Goal: Find specific page/section: Find specific page/section

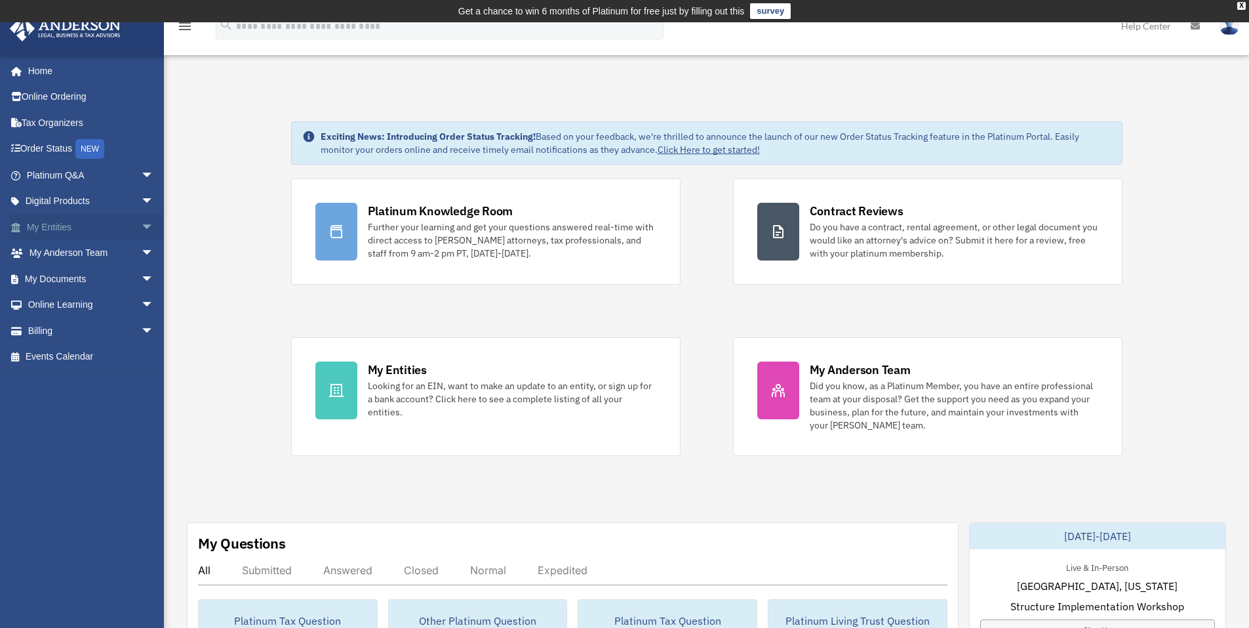
click at [141, 226] on span "arrow_drop_down" at bounding box center [154, 227] width 26 height 27
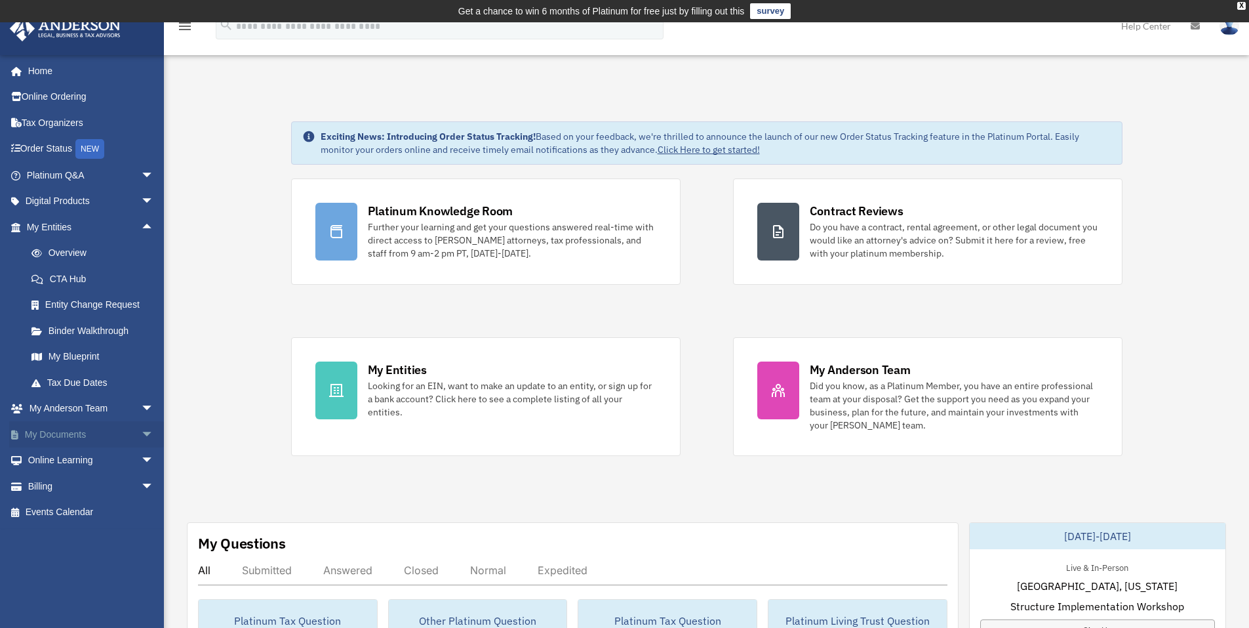
click at [61, 430] on link "My Documents arrow_drop_down" at bounding box center [91, 434] width 165 height 26
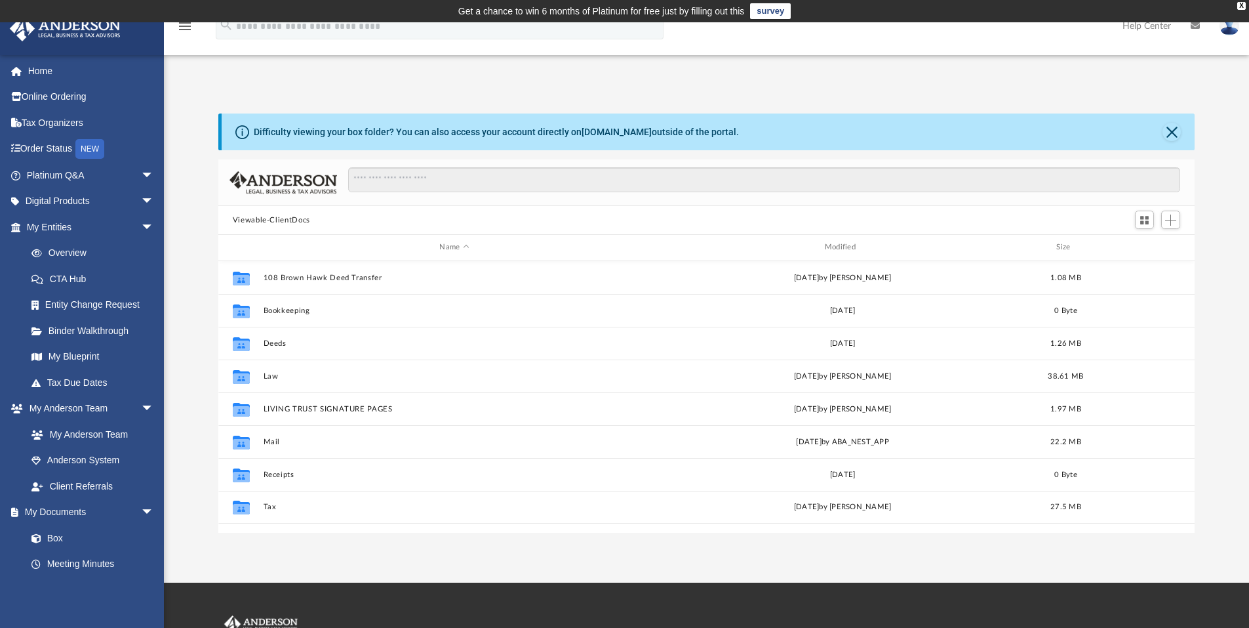
scroll to position [289, 967]
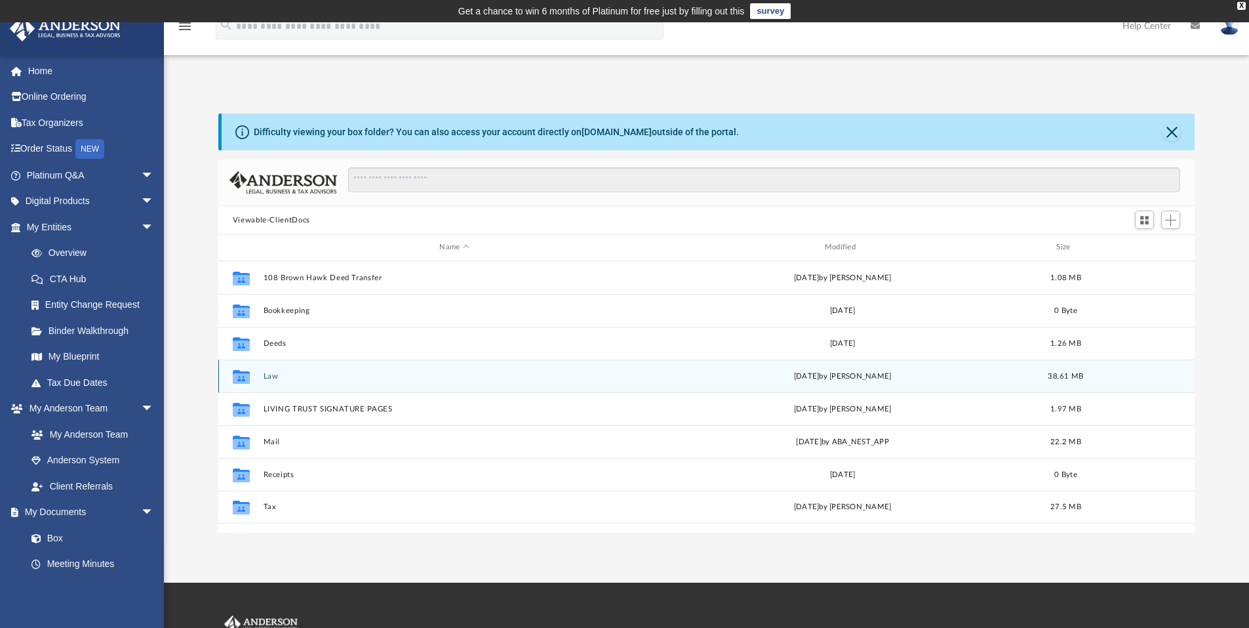
click at [270, 375] on button "Law" at bounding box center [454, 376] width 382 height 9
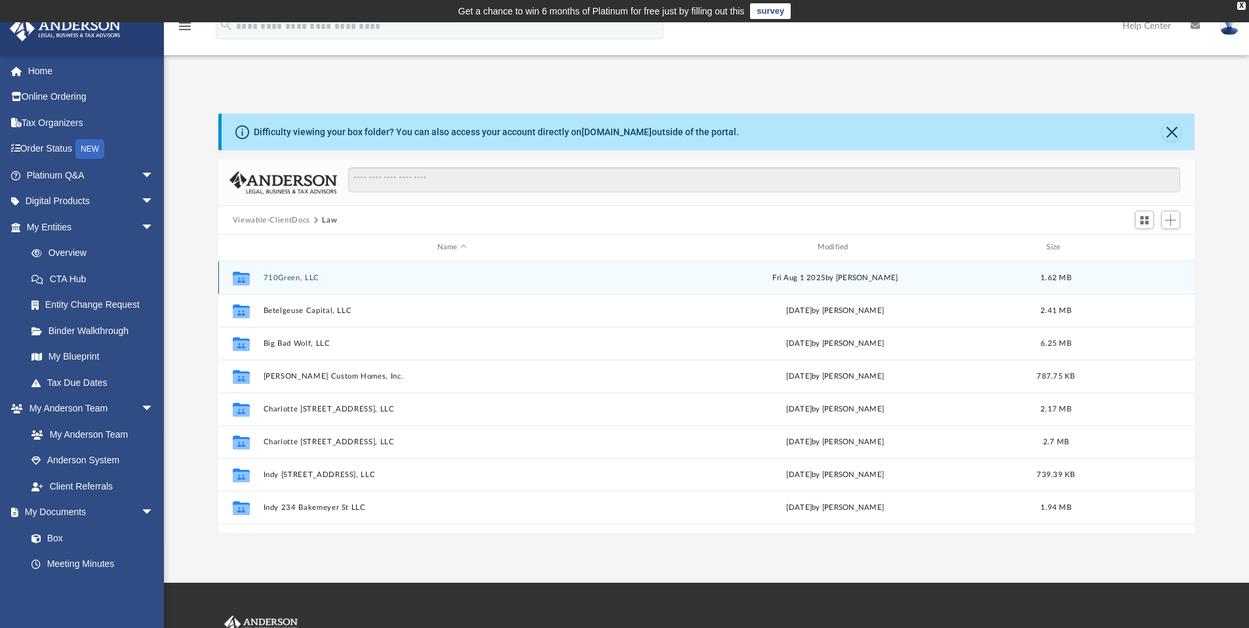
click at [285, 279] on button "710Green, LLC" at bounding box center [452, 278] width 378 height 9
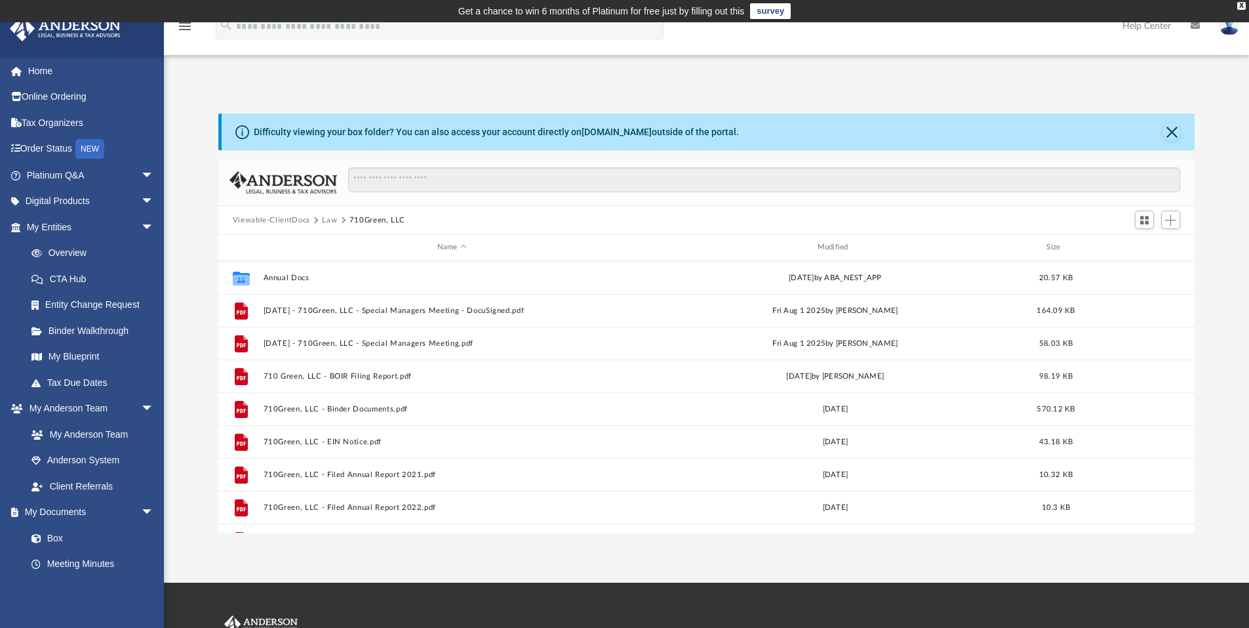
click at [329, 222] on button "Law" at bounding box center [329, 220] width 15 height 12
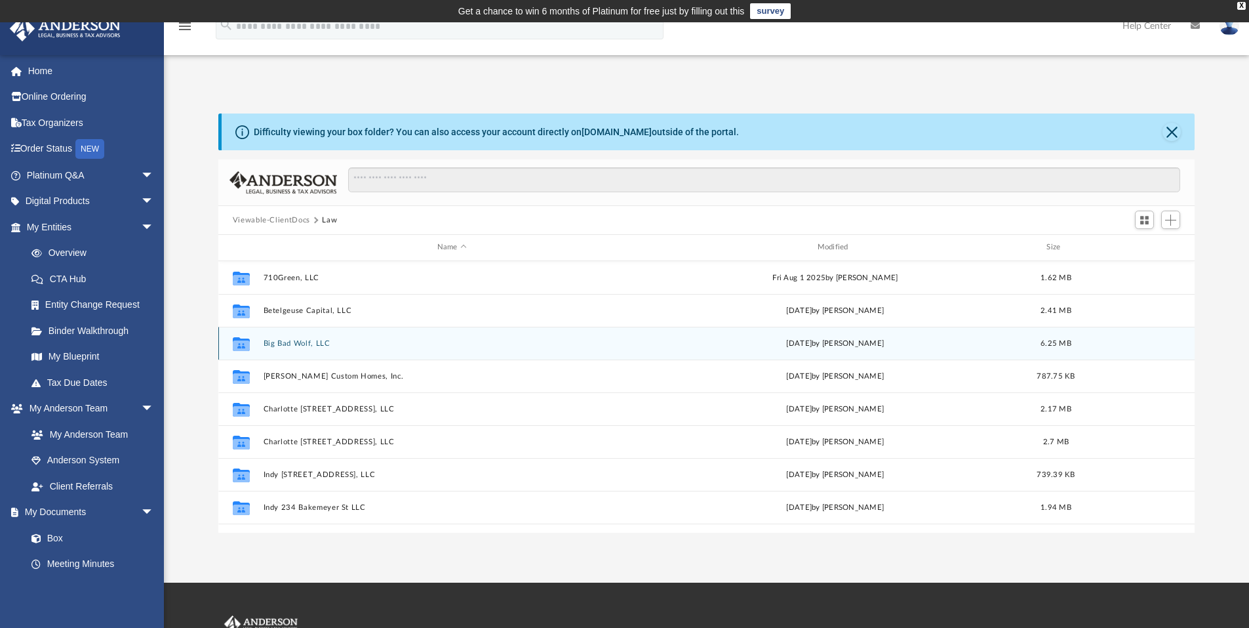
click at [292, 342] on button "Big Bad Wolf, LLC" at bounding box center [452, 343] width 378 height 9
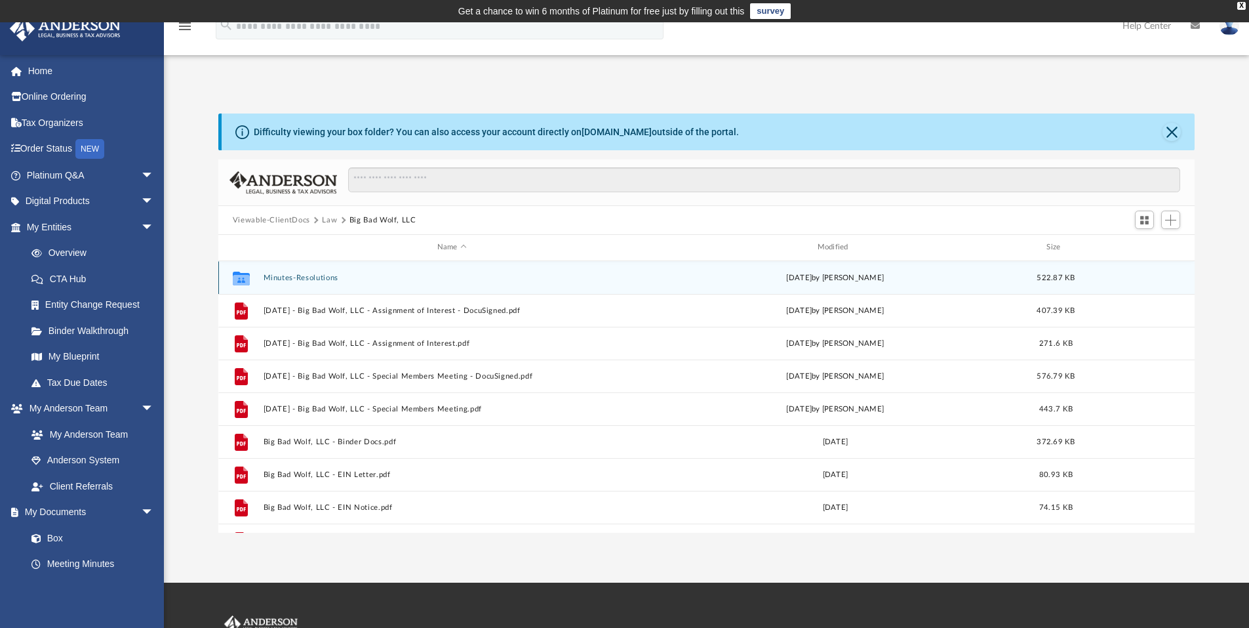
click at [293, 276] on button "Minutes-Resolutions" at bounding box center [452, 278] width 378 height 9
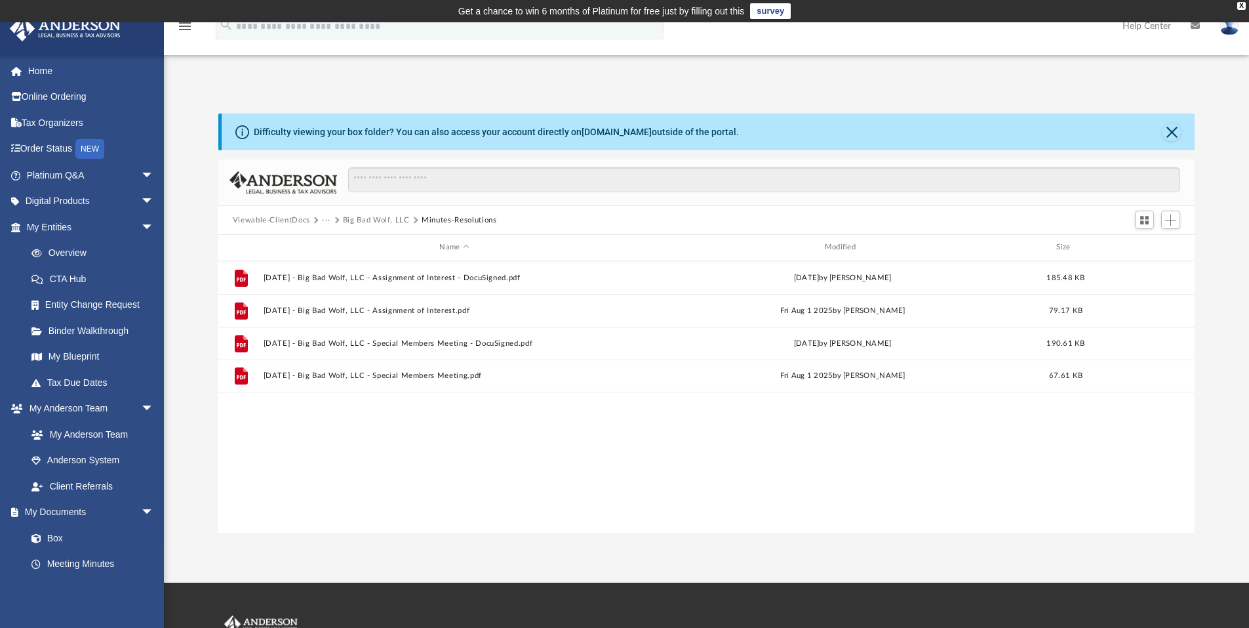
click at [276, 220] on button "Viewable-ClientDocs" at bounding box center [271, 220] width 77 height 12
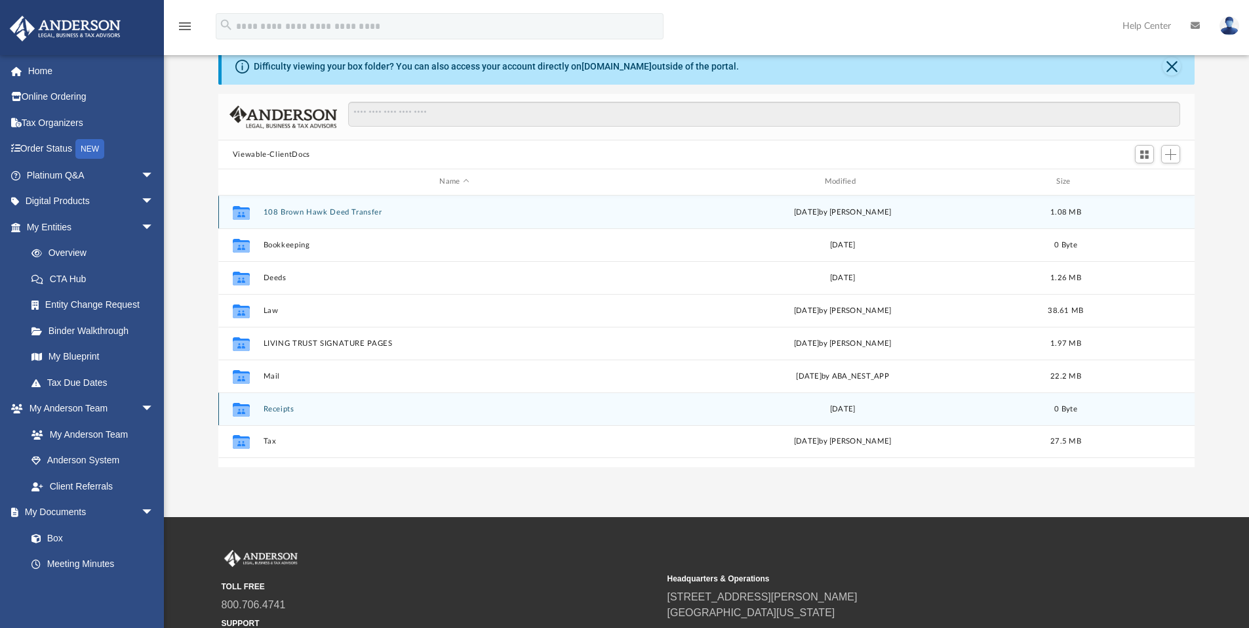
scroll to position [0, 0]
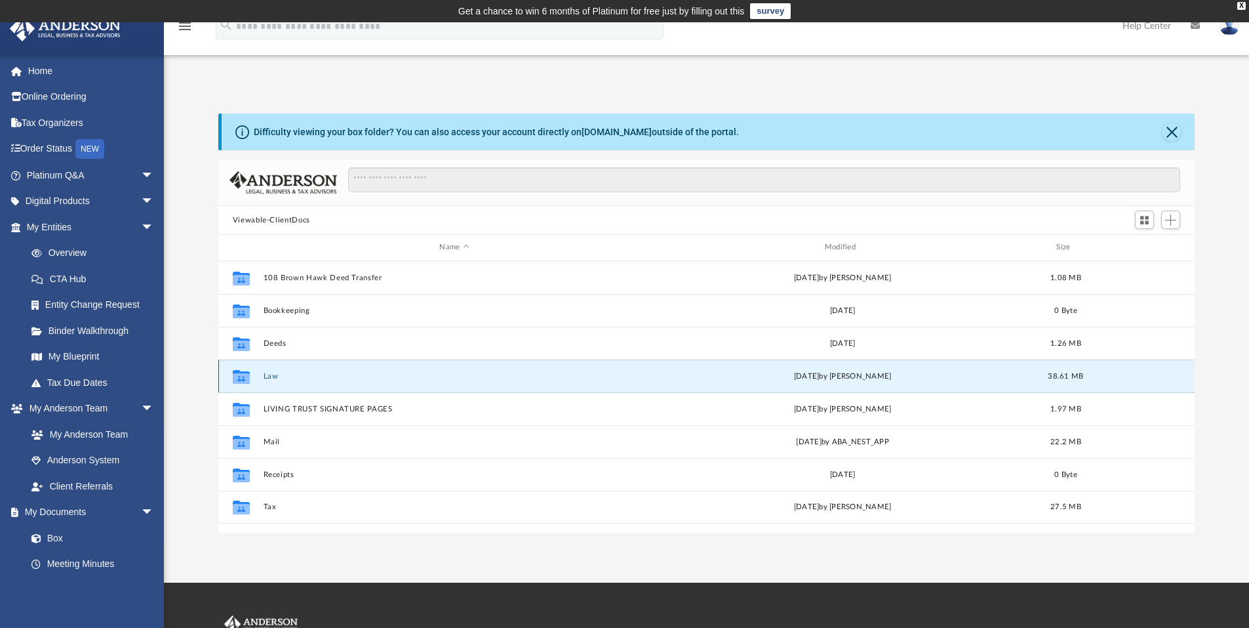
click at [266, 376] on button "Law" at bounding box center [454, 376] width 382 height 9
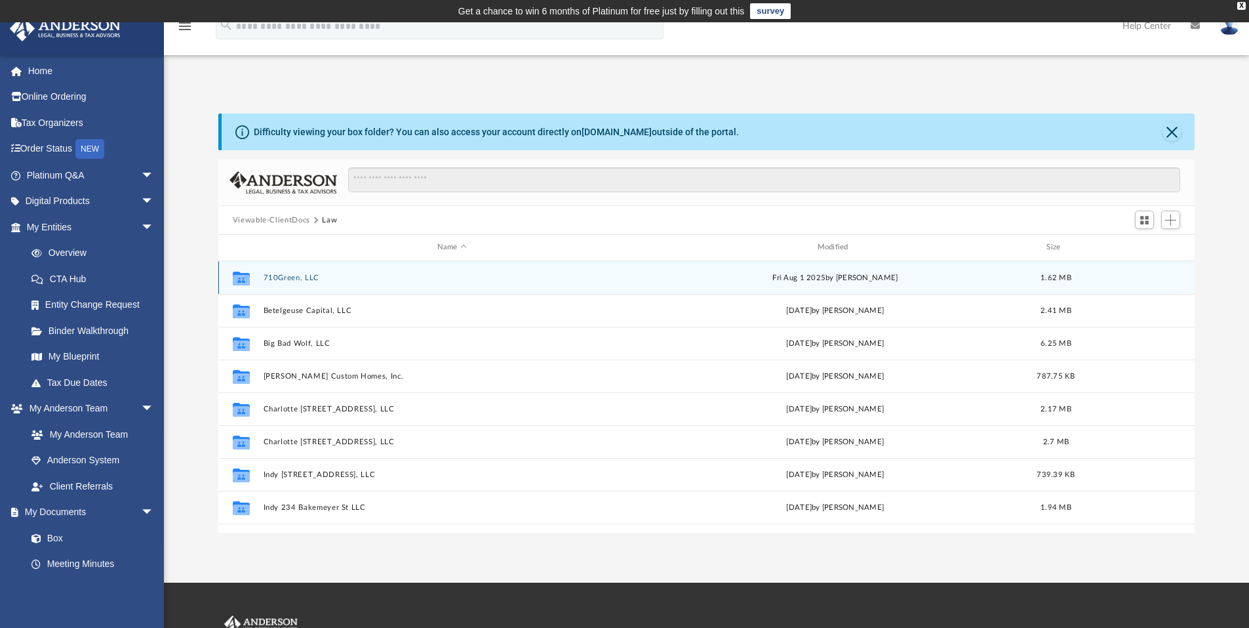
click at [280, 281] on button "710Green, LLC" at bounding box center [452, 278] width 378 height 9
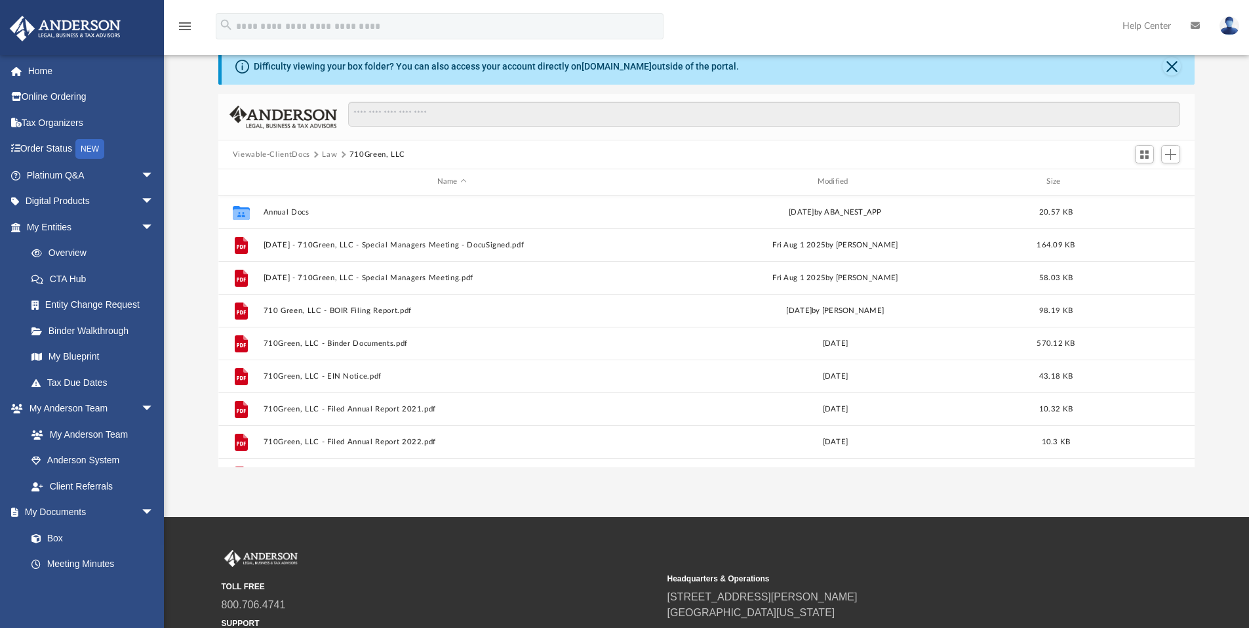
click at [283, 153] on button "Viewable-ClientDocs" at bounding box center [271, 155] width 77 height 12
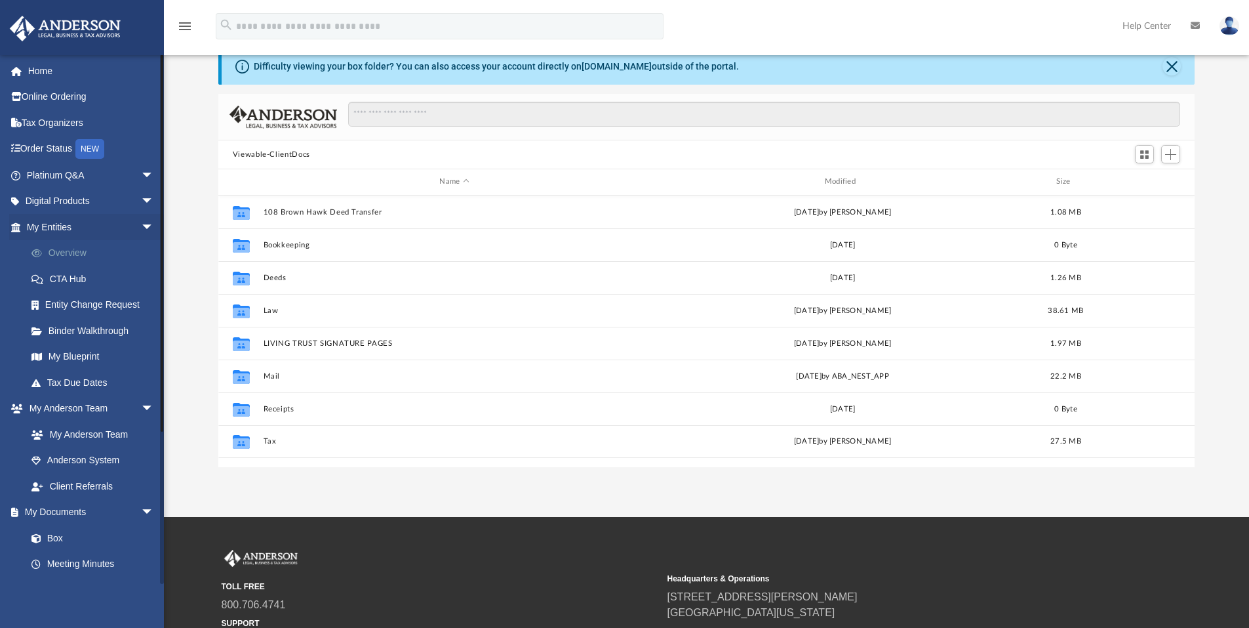
click at [63, 257] on link "Overview" at bounding box center [95, 253] width 155 height 26
click at [65, 253] on link "Overview" at bounding box center [95, 253] width 155 height 26
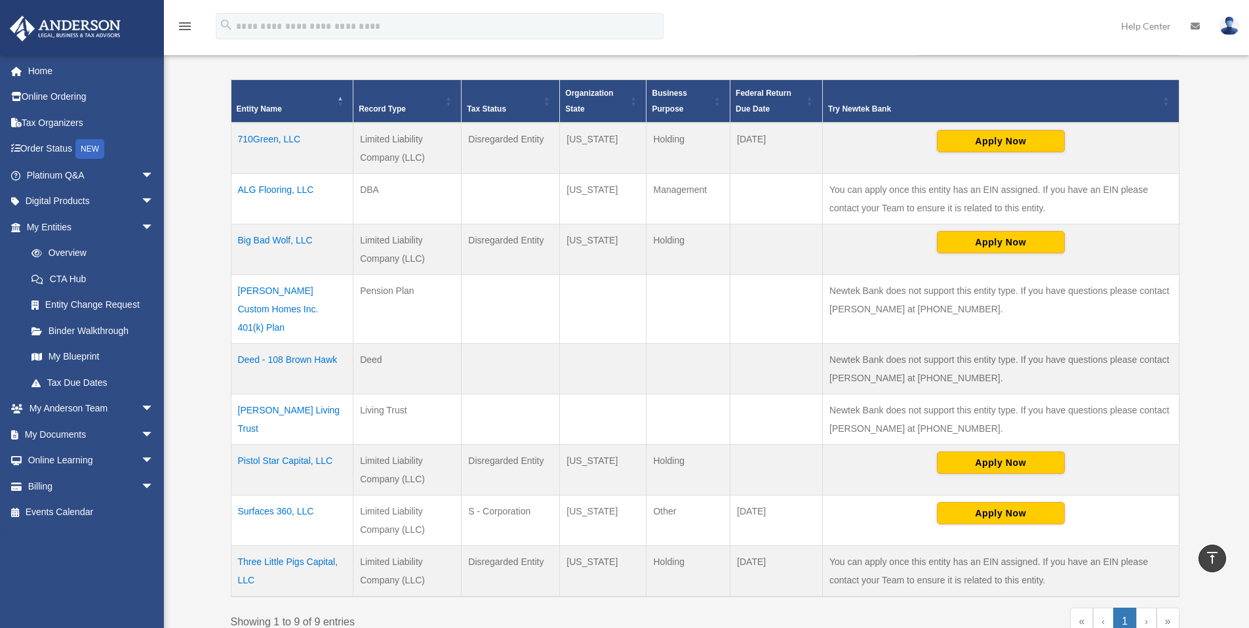
scroll to position [262, 0]
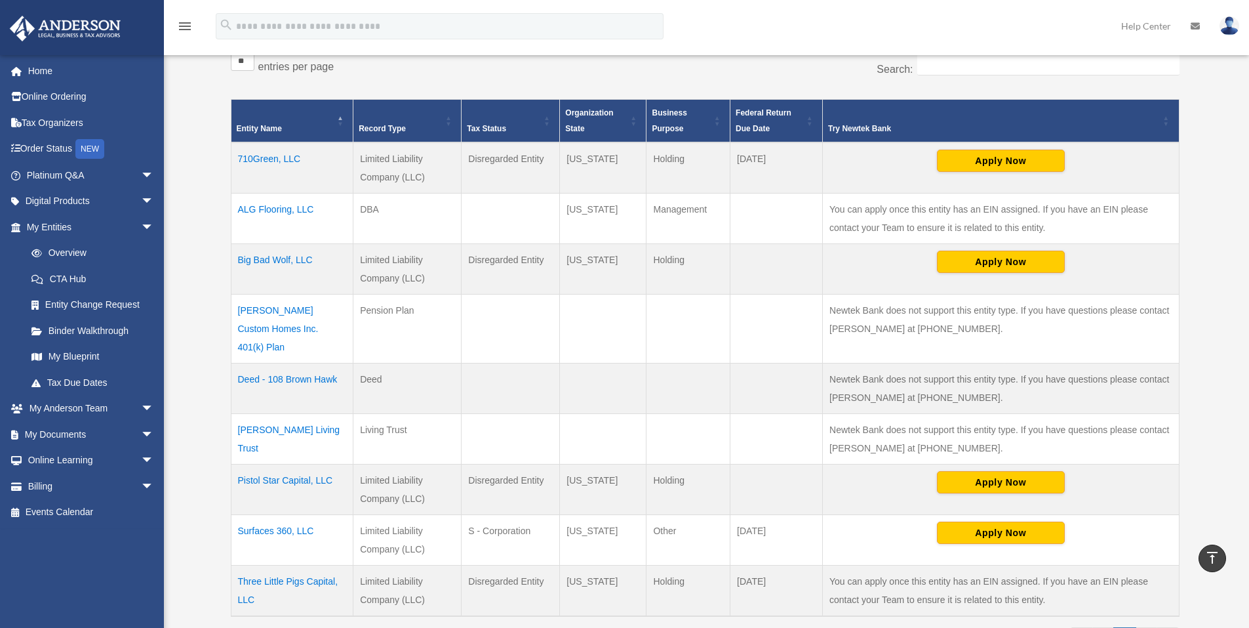
click at [275, 414] on td "Grady Living Trust" at bounding box center [292, 439] width 123 height 51
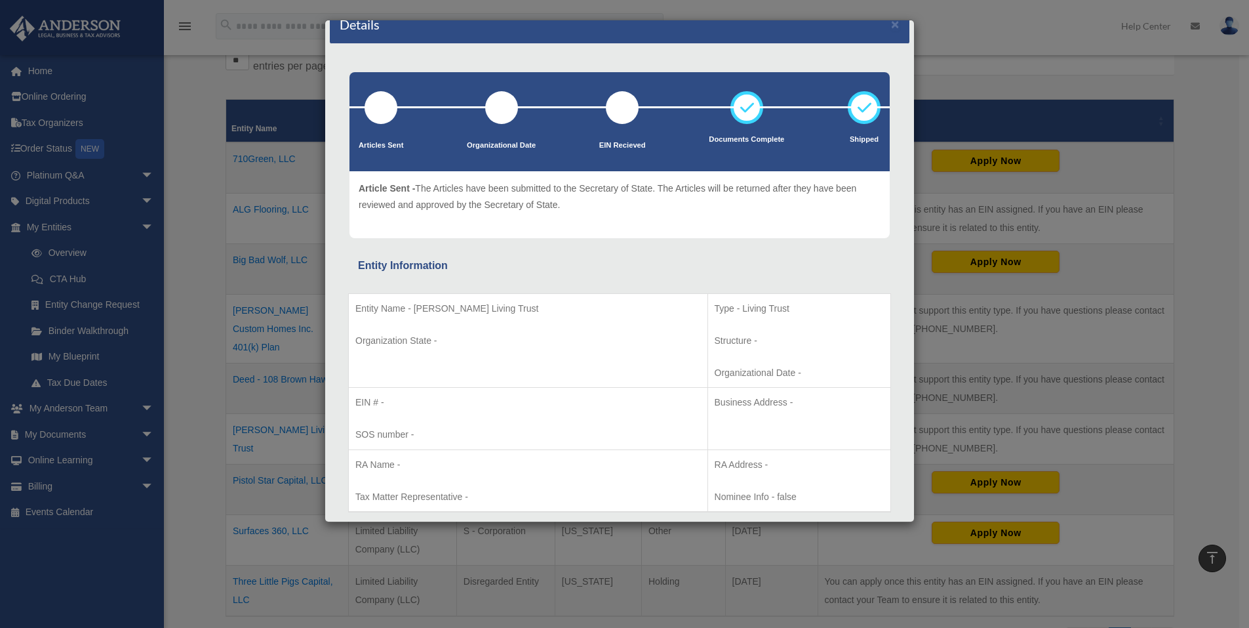
scroll to position [0, 0]
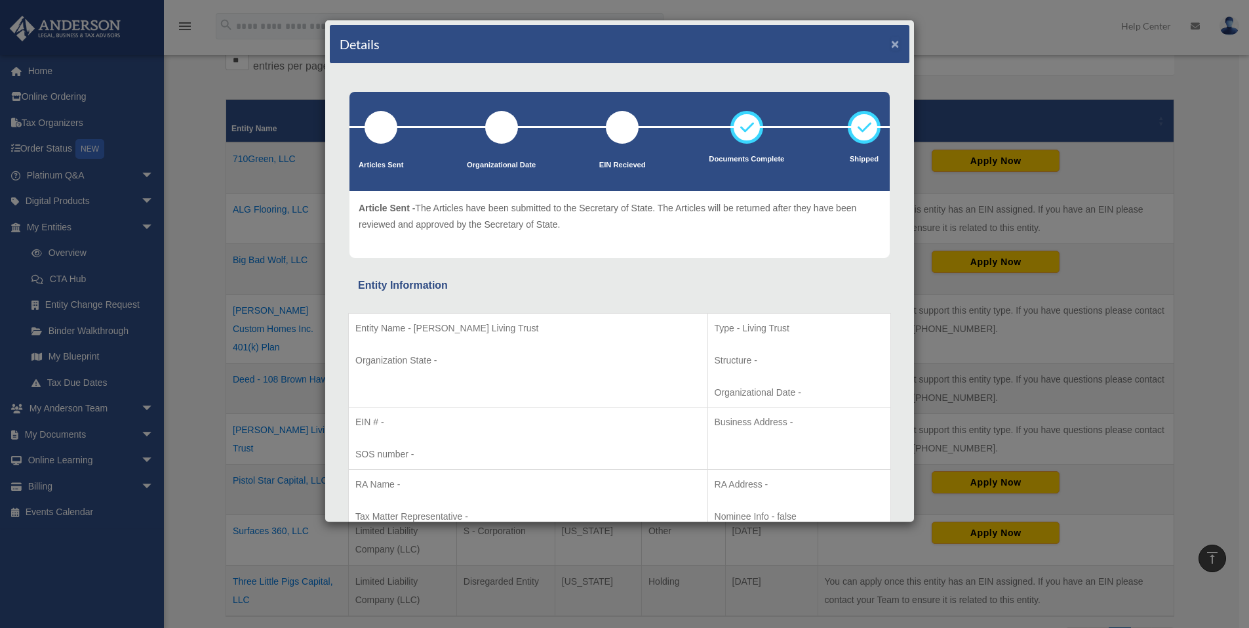
click at [891, 43] on button "×" at bounding box center [895, 44] width 9 height 14
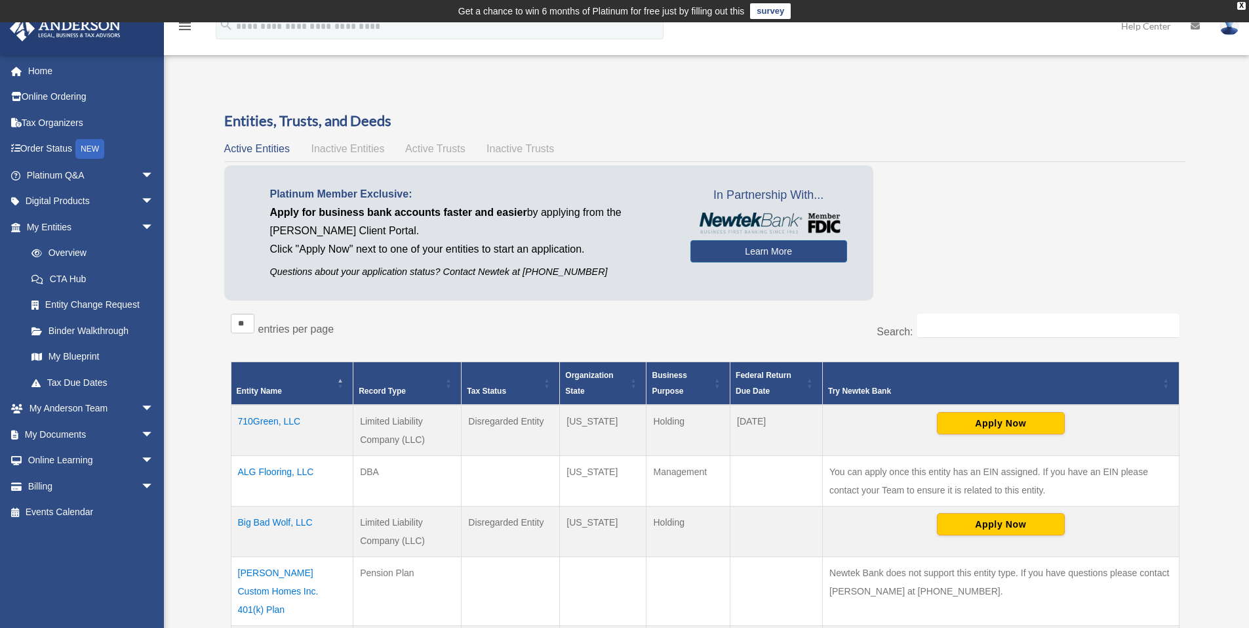
click at [350, 150] on span "Inactive Entities" at bounding box center [347, 148] width 73 height 11
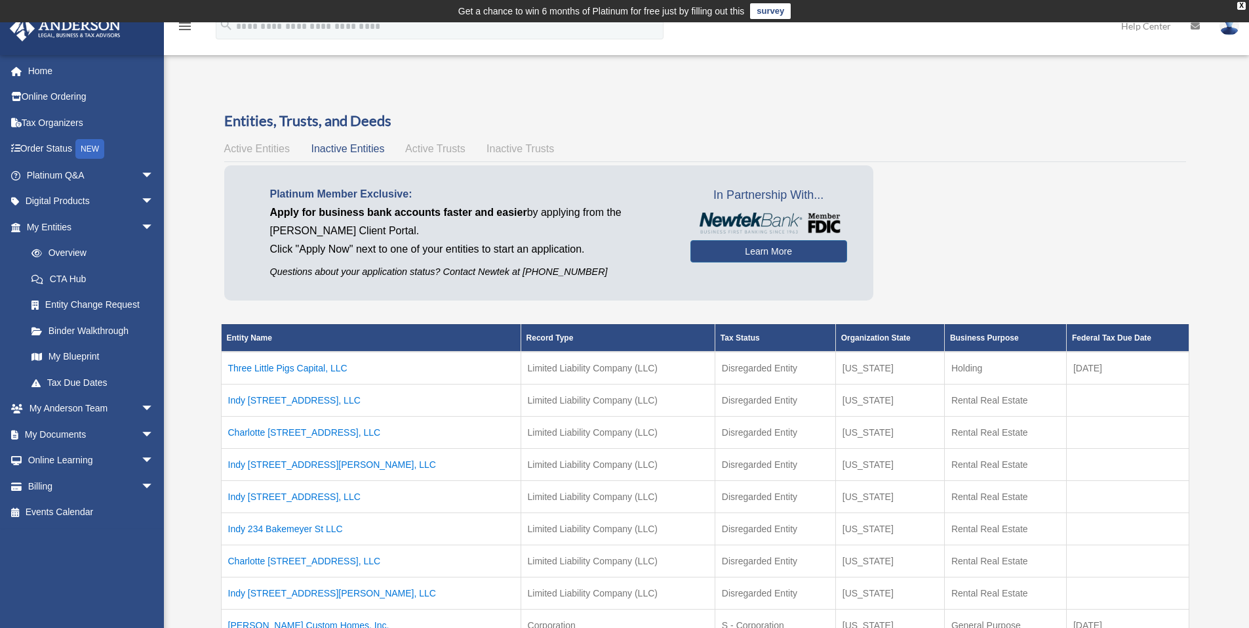
click at [428, 149] on span "Active Trusts" at bounding box center [435, 148] width 60 height 11
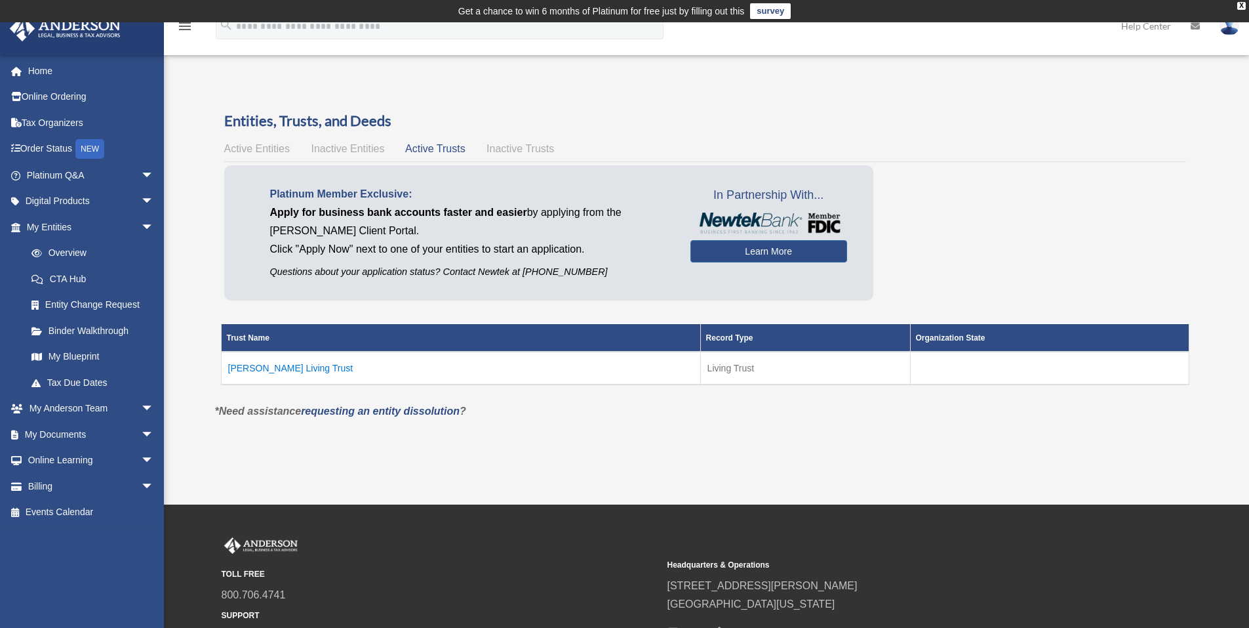
click at [508, 149] on span "Inactive Trusts" at bounding box center [521, 148] width 68 height 11
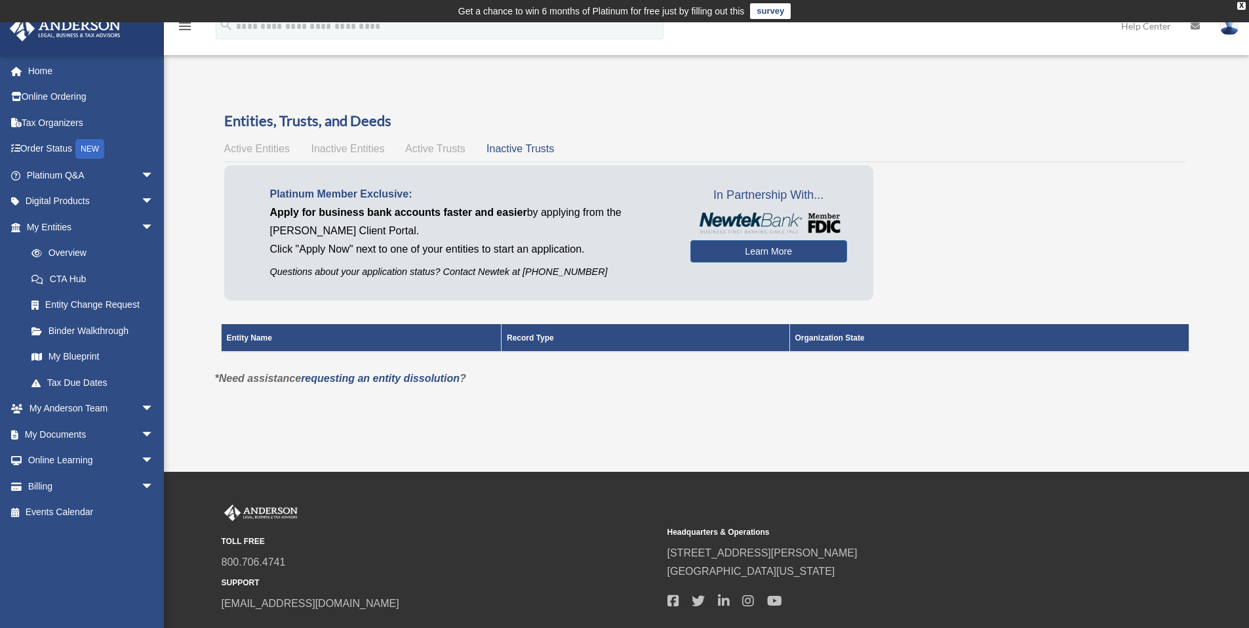
click at [461, 146] on span "Active Trusts" at bounding box center [435, 148] width 60 height 11
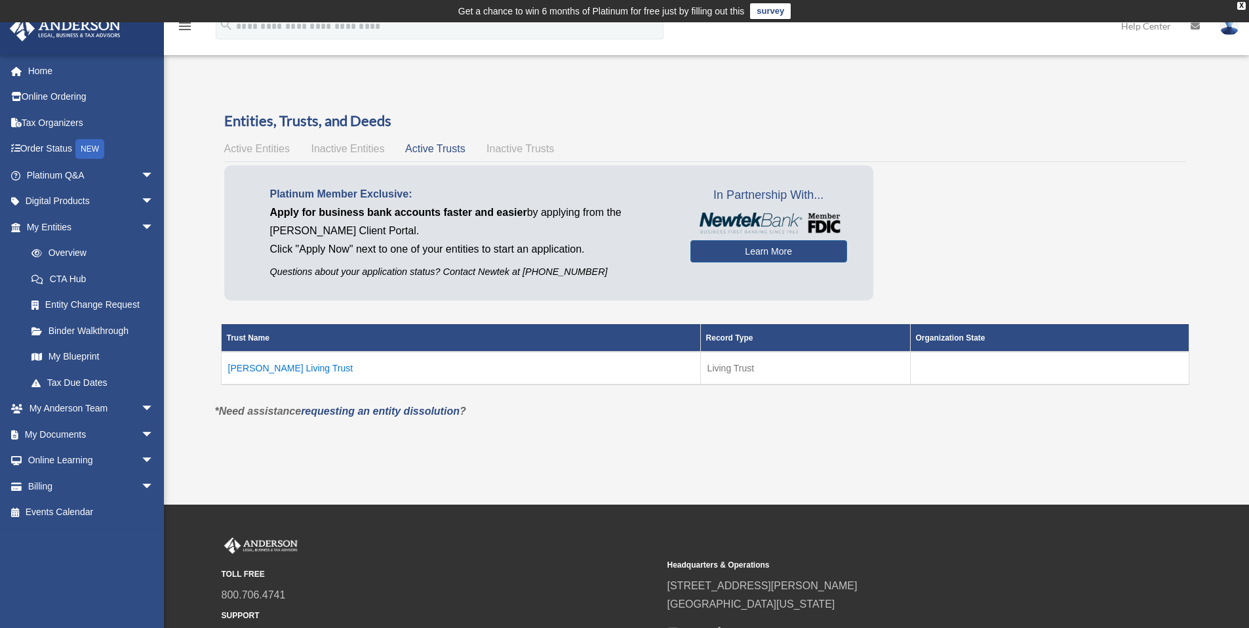
click at [360, 146] on span "Inactive Entities" at bounding box center [347, 148] width 73 height 11
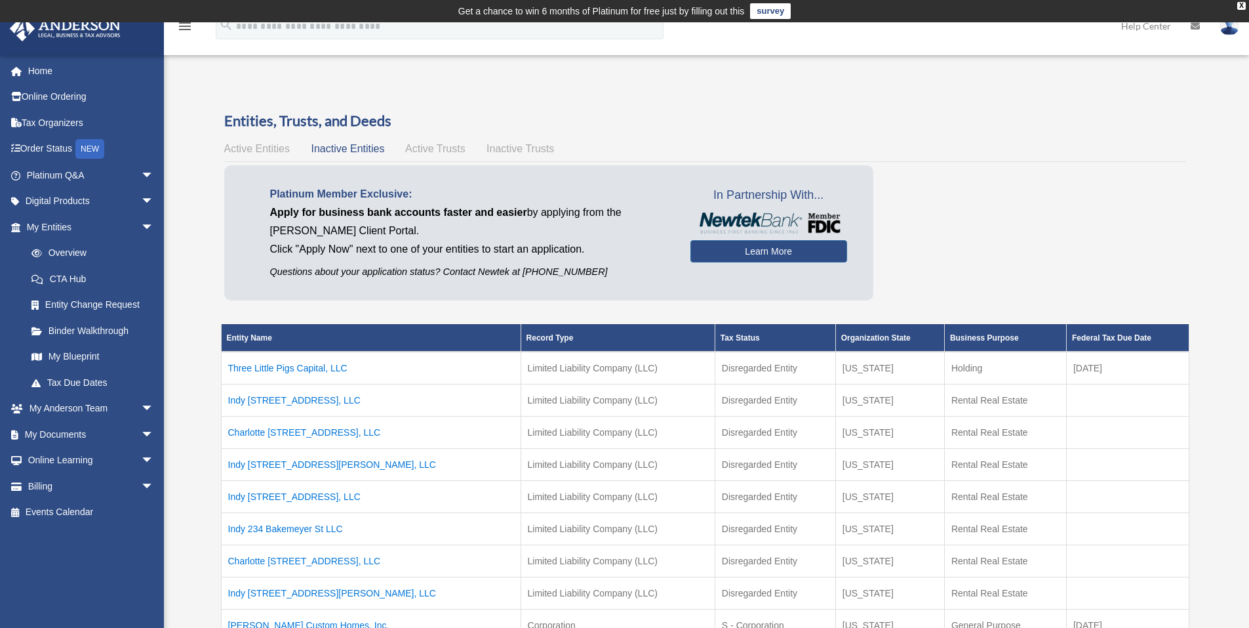
click at [261, 146] on span "Active Entities" at bounding box center [257, 148] width 66 height 11
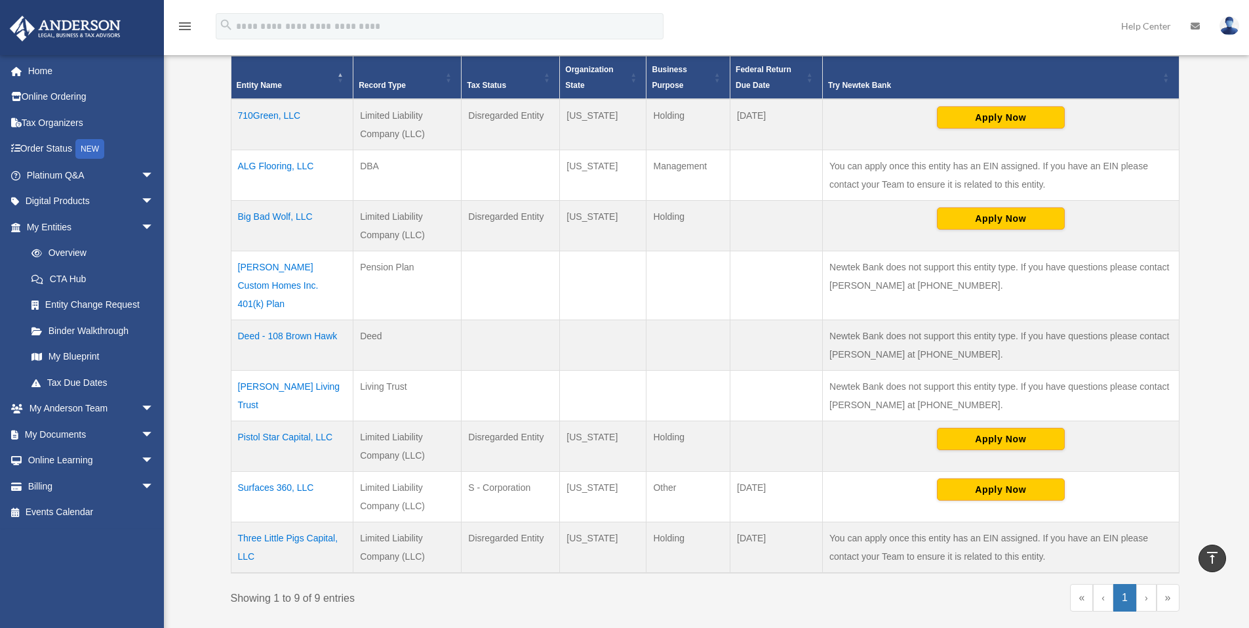
scroll to position [328, 0]
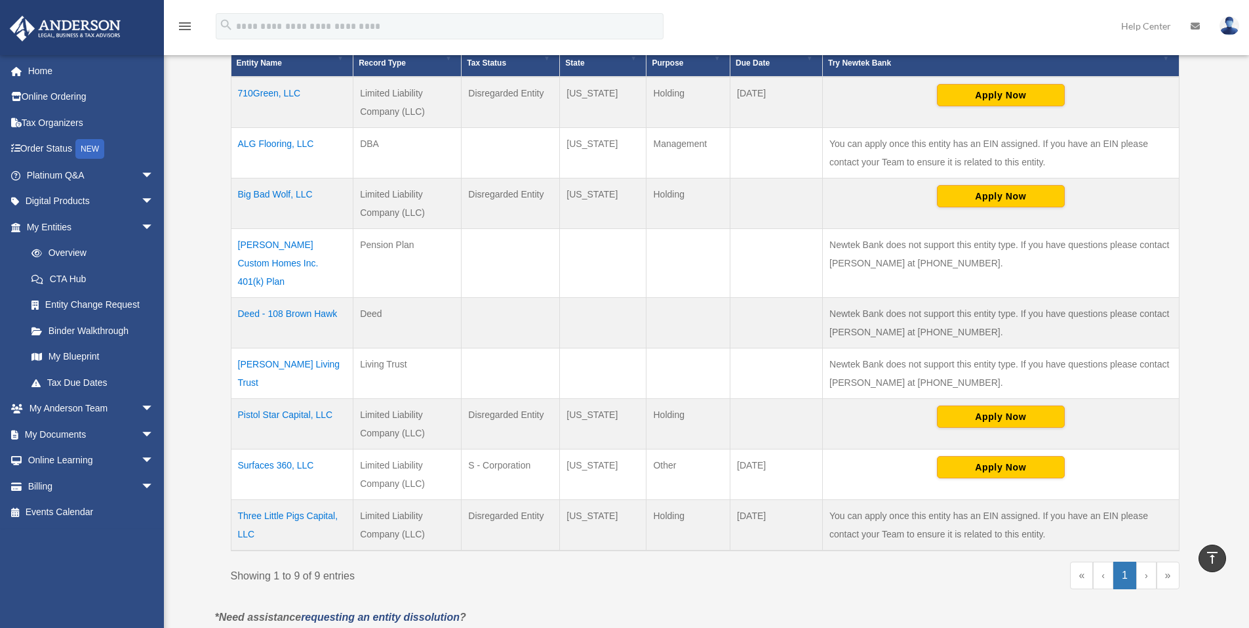
click at [261, 243] on td "Boyer Custom Homes Inc. 401(k) Plan" at bounding box center [292, 263] width 123 height 69
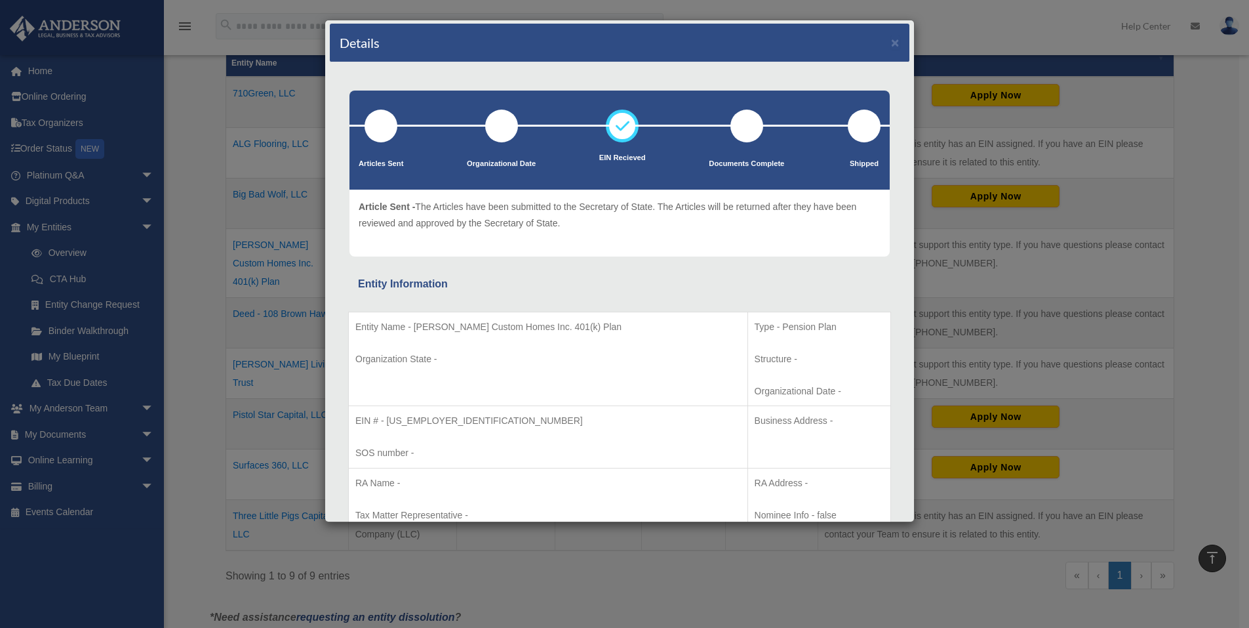
scroll to position [0, 0]
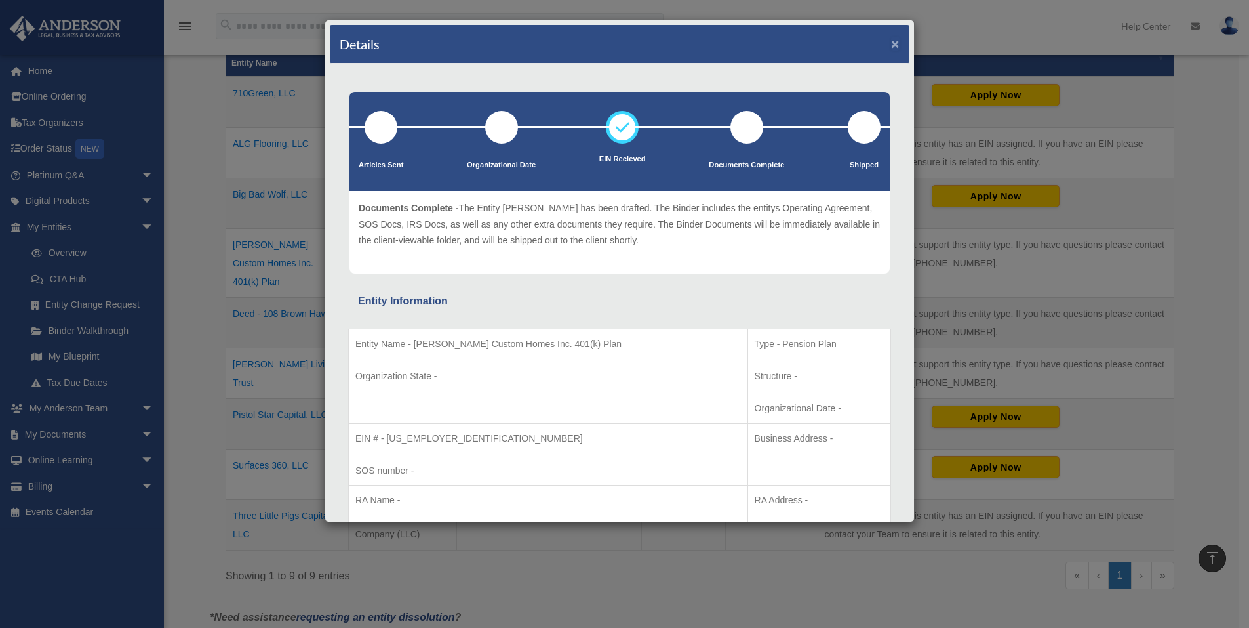
click at [891, 43] on button "×" at bounding box center [895, 44] width 9 height 14
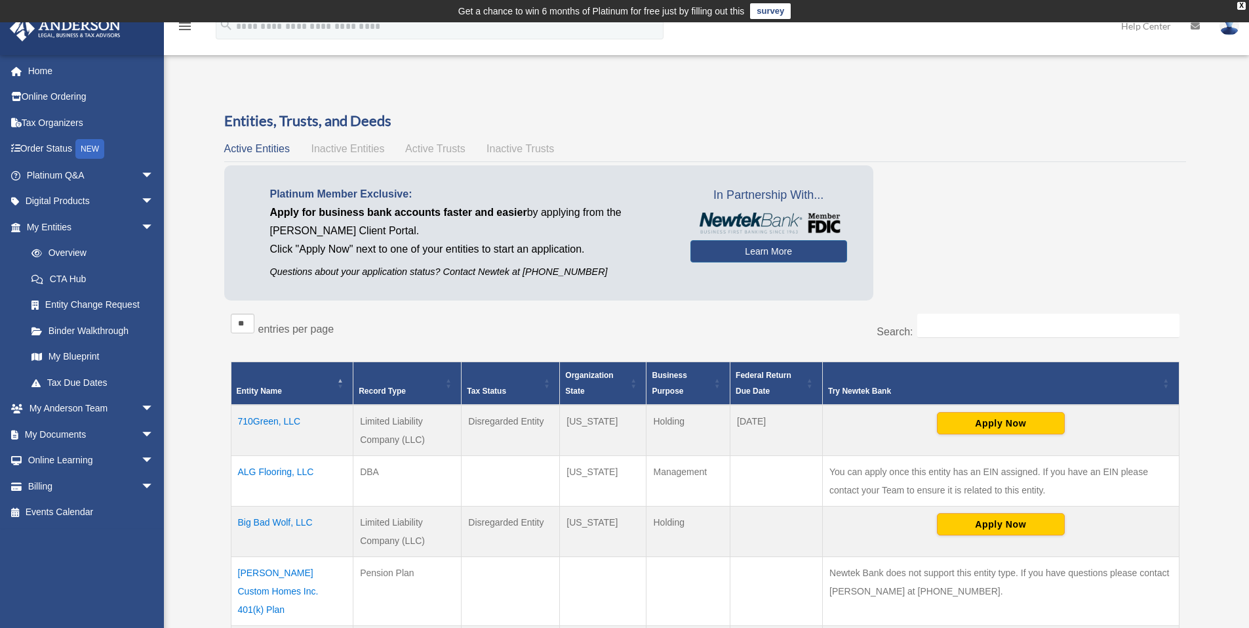
click at [343, 146] on span "Inactive Entities" at bounding box center [347, 148] width 73 height 11
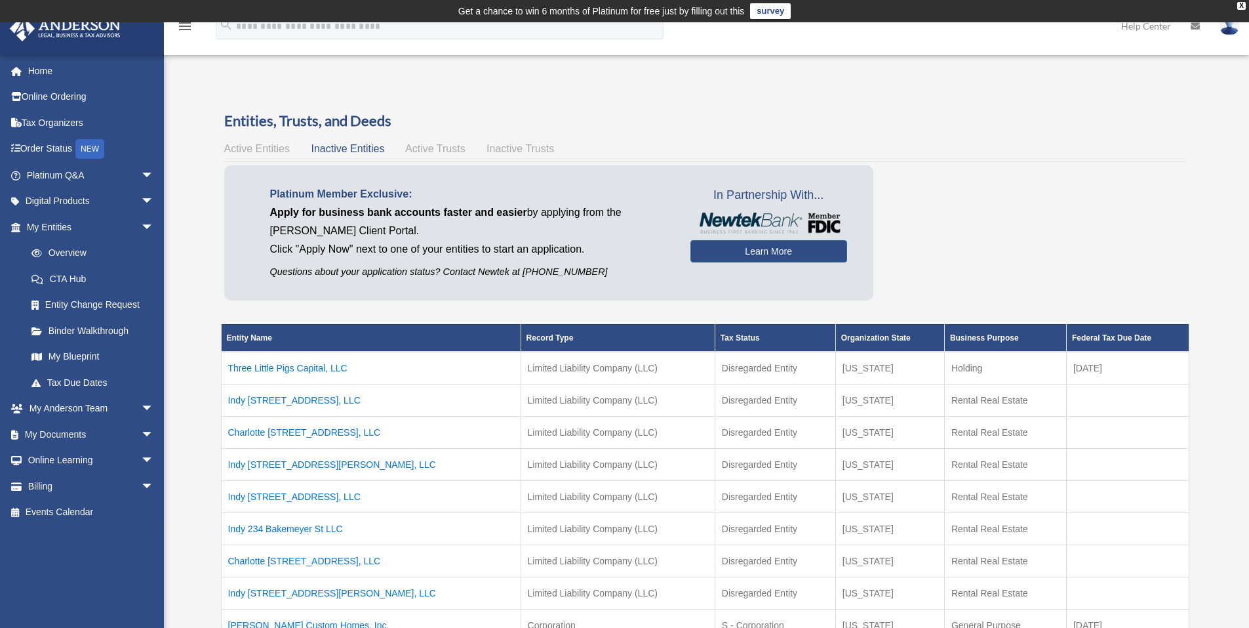
click at [272, 148] on span "Active Entities" at bounding box center [257, 148] width 66 height 11
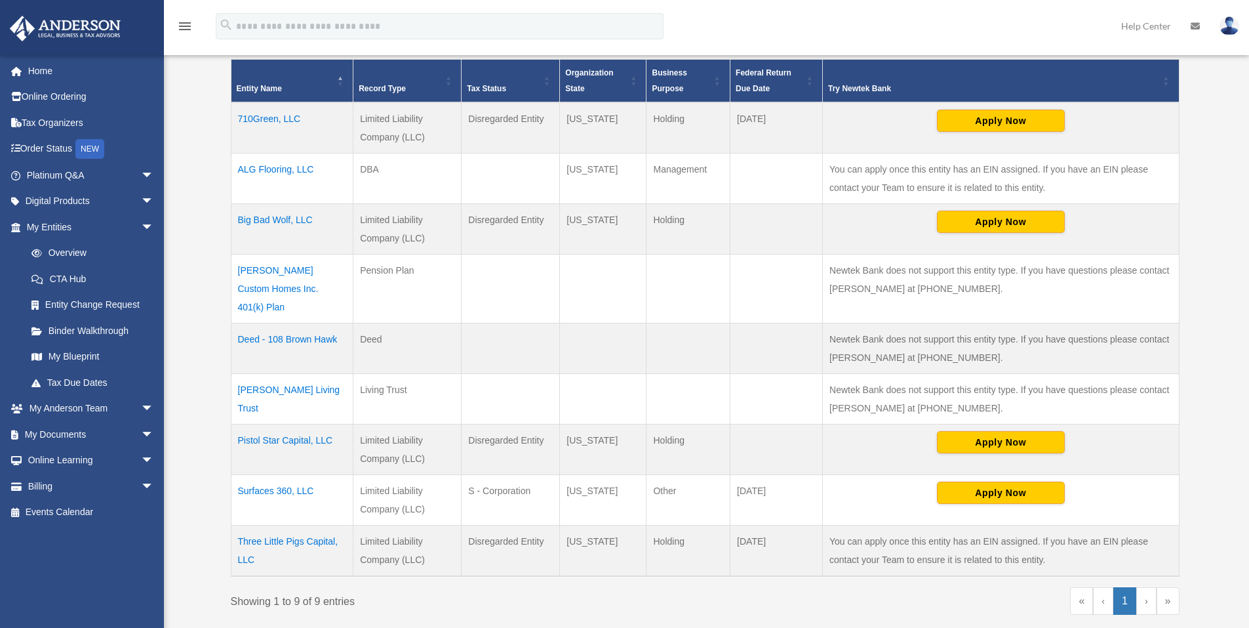
scroll to position [459, 0]
